Goal: Feedback & Contribution: Submit feedback/report problem

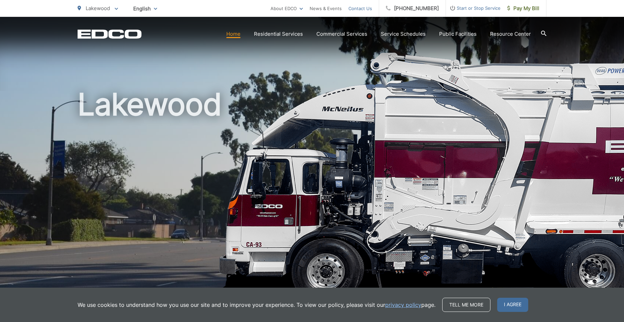
click at [366, 5] on link "Contact Us" at bounding box center [360, 8] width 24 height 8
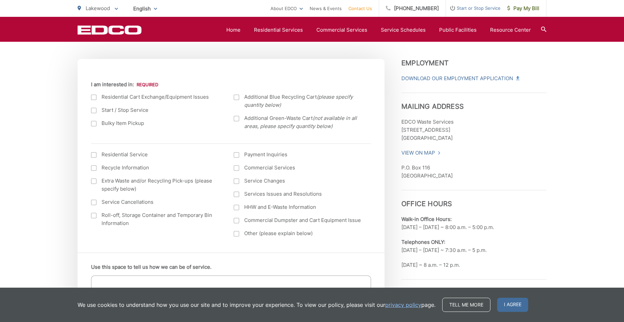
scroll to position [236, 0]
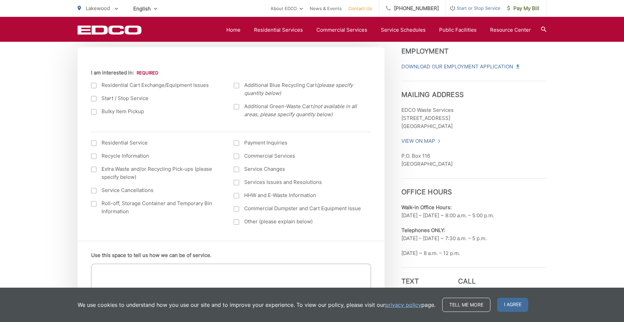
click at [237, 105] on div at bounding box center [236, 106] width 5 height 5
click at [0, 0] on input "Additional Green-Waste Cart (not available in all areas, please specify quantit…" at bounding box center [0, 0] width 0 height 0
click at [94, 88] on div at bounding box center [93, 85] width 5 height 5
click at [0, 0] on input "I am interested in:" at bounding box center [0, 0] width 0 height 0
click at [94, 85] on div at bounding box center [93, 85] width 5 height 5
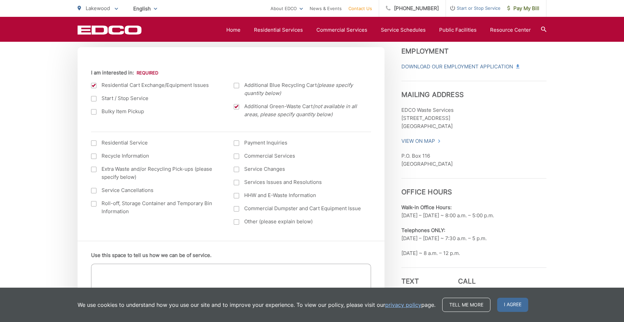
click at [0, 0] on input "I am interested in:" at bounding box center [0, 0] width 0 height 0
click at [237, 107] on div at bounding box center [236, 106] width 5 height 5
click at [0, 0] on input "Additional Green-Waste Cart (not available in all areas, please specify quantit…" at bounding box center [0, 0] width 0 height 0
click at [238, 223] on div at bounding box center [236, 221] width 5 height 5
click at [0, 0] on input "Other (please explain below)" at bounding box center [0, 0] width 0 height 0
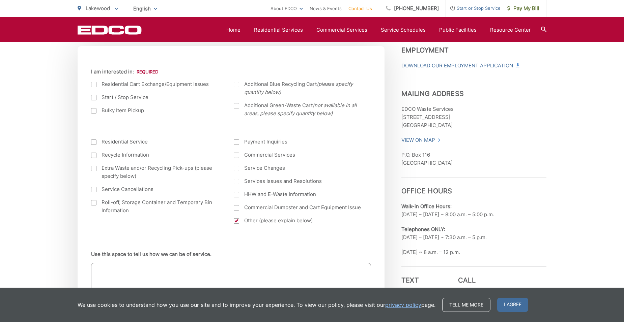
scroll to position [270, 0]
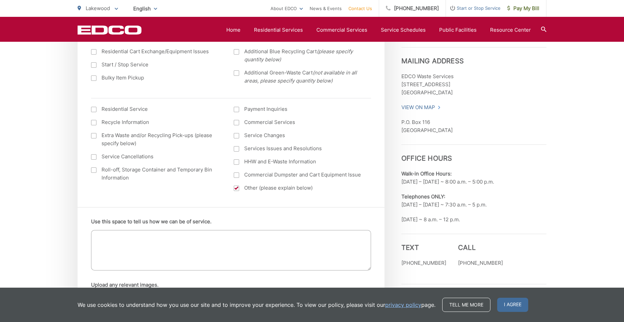
click at [131, 242] on textarea "Use this space to tell us how we can be of service." at bounding box center [231, 250] width 280 height 40
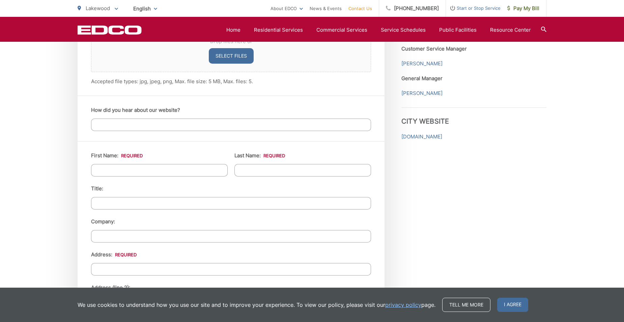
scroll to position [539, 0]
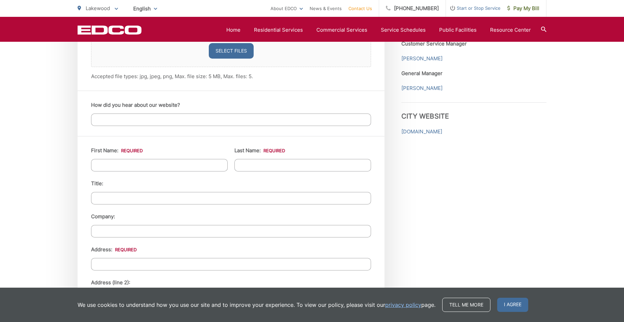
type textarea "[DATE] after returning home we noticed our green trash can was missing. [DATE] …"
click at [152, 167] on input "First Name: *" at bounding box center [159, 165] width 137 height 12
type input "[PERSON_NAME]"
type input "Chase"
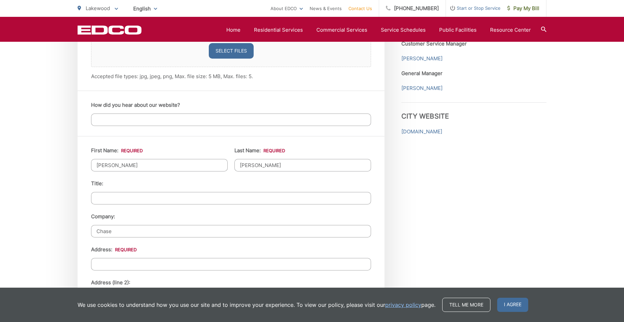
type input "[STREET_ADDRESS]"
type input "Lakewood"
type input "90713"
type input "5627063182"
type input "[EMAIL_ADDRESS][DOMAIN_NAME]"
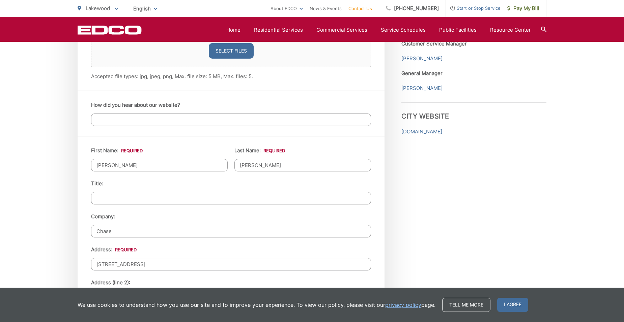
type input "[EMAIL_ADDRESS][DOMAIN_NAME]"
type input "[PHONE_NUMBER]"
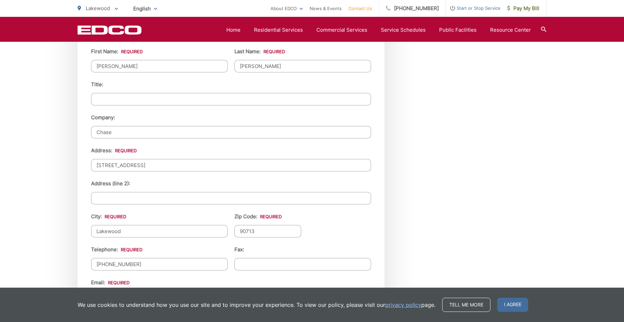
scroll to position [640, 0]
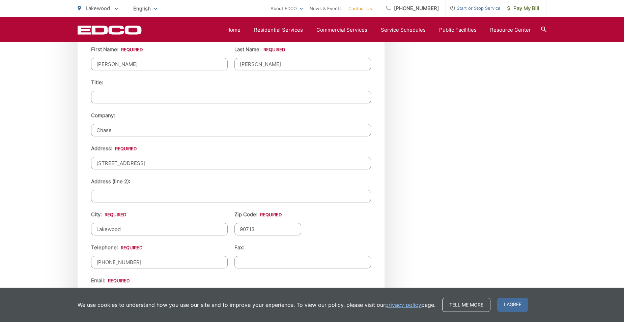
drag, startPoint x: 122, startPoint y: 129, endPoint x: 80, endPoint y: 133, distance: 42.0
click at [80, 133] on div "First Name: * [PERSON_NAME] Last Name: * [PERSON_NAME] Title: Company: Chase Ad…" at bounding box center [231, 204] width 307 height 339
drag, startPoint x: 194, startPoint y: 160, endPoint x: 133, endPoint y: 165, distance: 60.9
click at [133, 165] on input "[STREET_ADDRESS]" at bounding box center [231, 163] width 280 height 12
type input "[STREET_ADDRESS]"
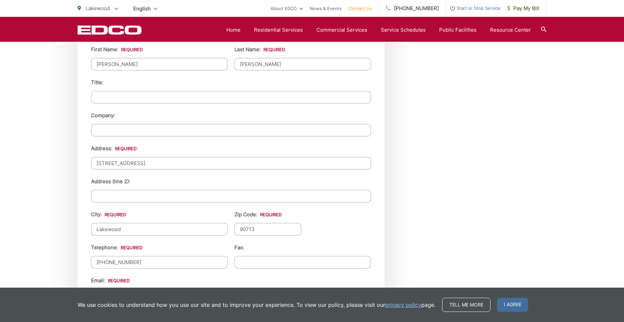
click at [245, 148] on li "Address: * [STREET_ADDRESS]" at bounding box center [231, 157] width 280 height 25
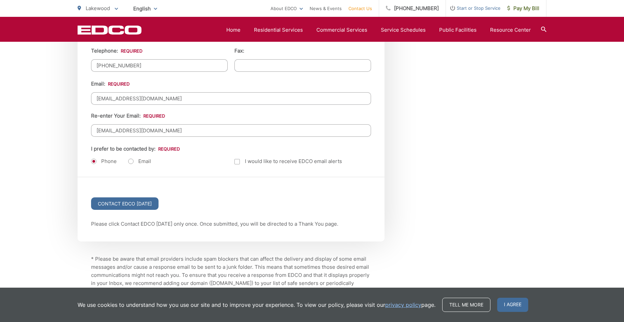
scroll to position [843, 0]
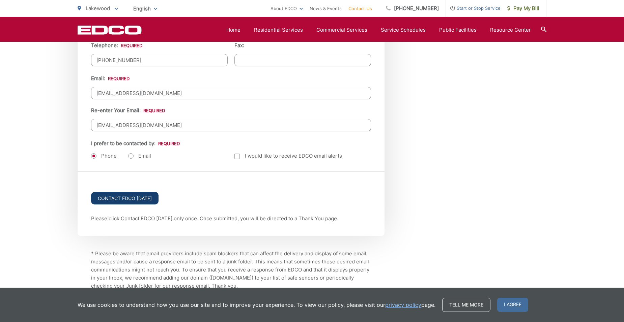
click at [133, 196] on input "Contact EDCO [DATE]" at bounding box center [124, 198] width 67 height 12
